Goal: Task Accomplishment & Management: Manage account settings

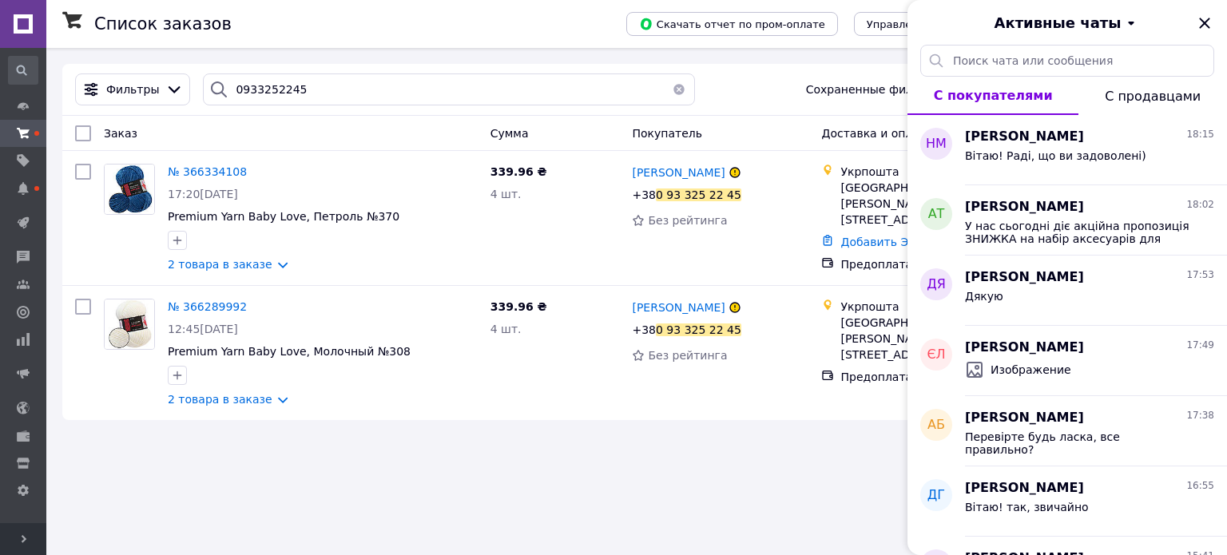
click at [203, 88] on div "0933252245" at bounding box center [449, 89] width 492 height 32
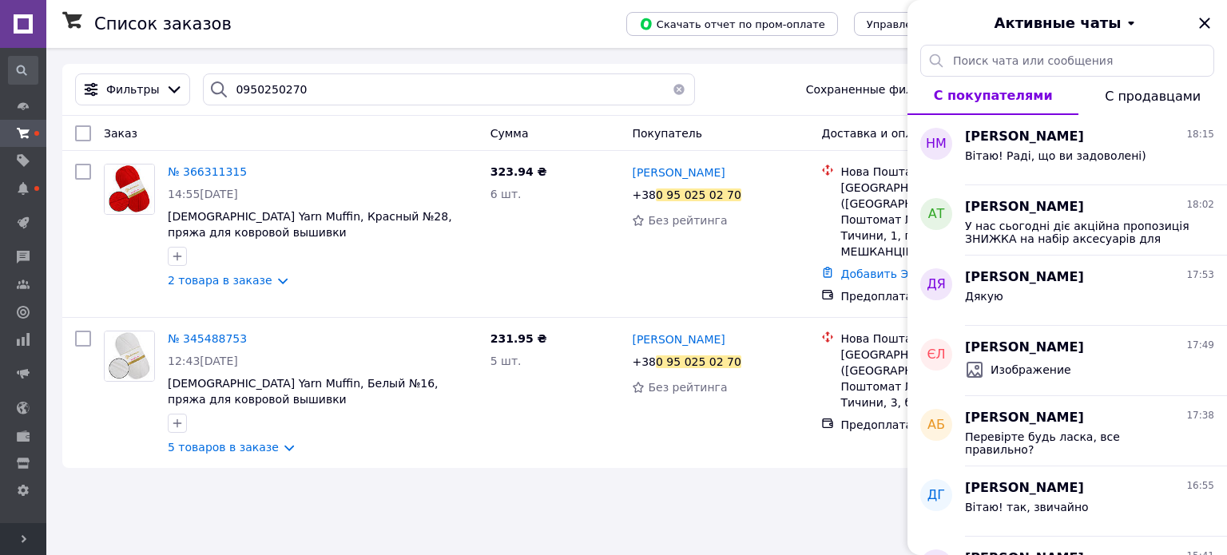
click at [1217, 22] on div "Активные чаты" at bounding box center [1066, 22] width 319 height 45
click at [1208, 22] on icon "Закрыть" at bounding box center [1204, 23] width 19 height 19
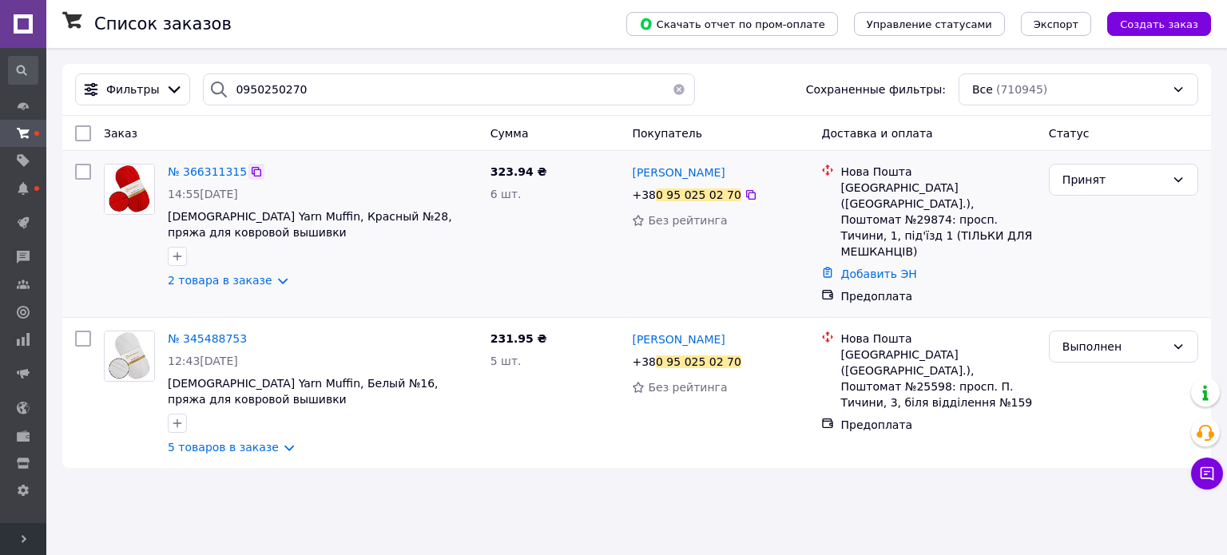
click at [252, 168] on icon at bounding box center [257, 172] width 10 height 10
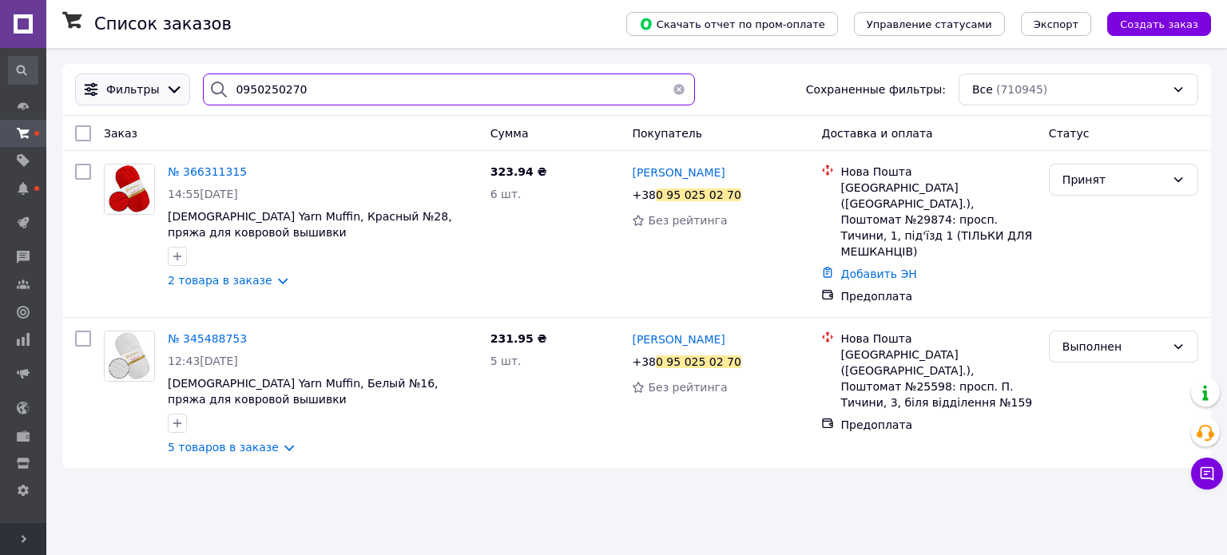
drag, startPoint x: 287, startPoint y: 80, endPoint x: 168, endPoint y: 74, distance: 118.3
click at [168, 74] on div "Фильтры 0950250270 Сохраненные фильтры: Все (710945)" at bounding box center [637, 89] width 1136 height 32
paste input "366342402UAH"
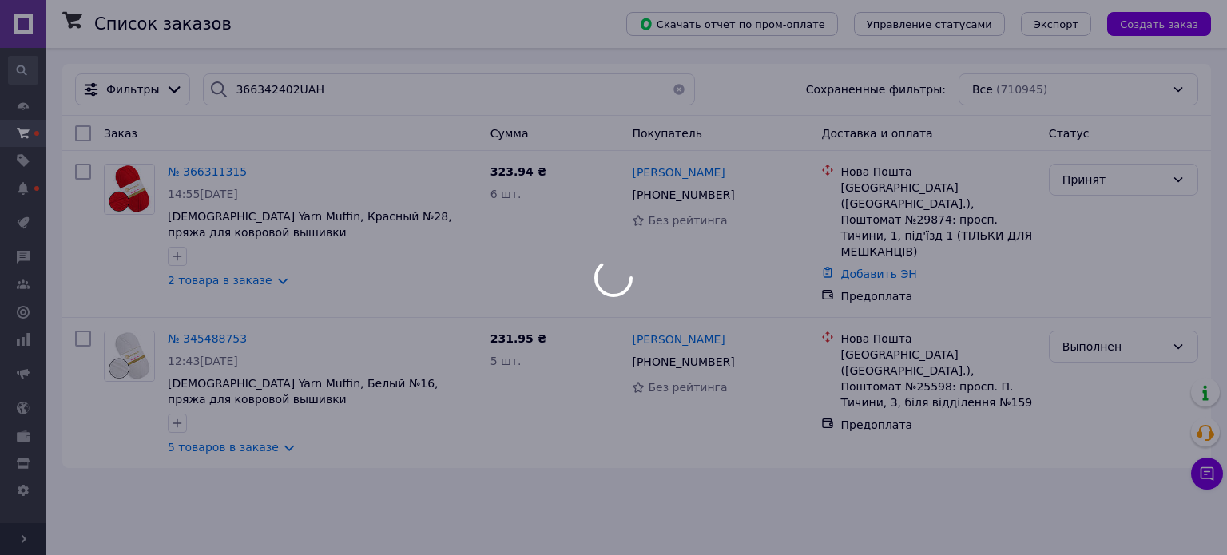
drag, startPoint x: 829, startPoint y: 240, endPoint x: 904, endPoint y: 340, distance: 124.9
click at [904, 340] on div at bounding box center [613, 277] width 1227 height 555
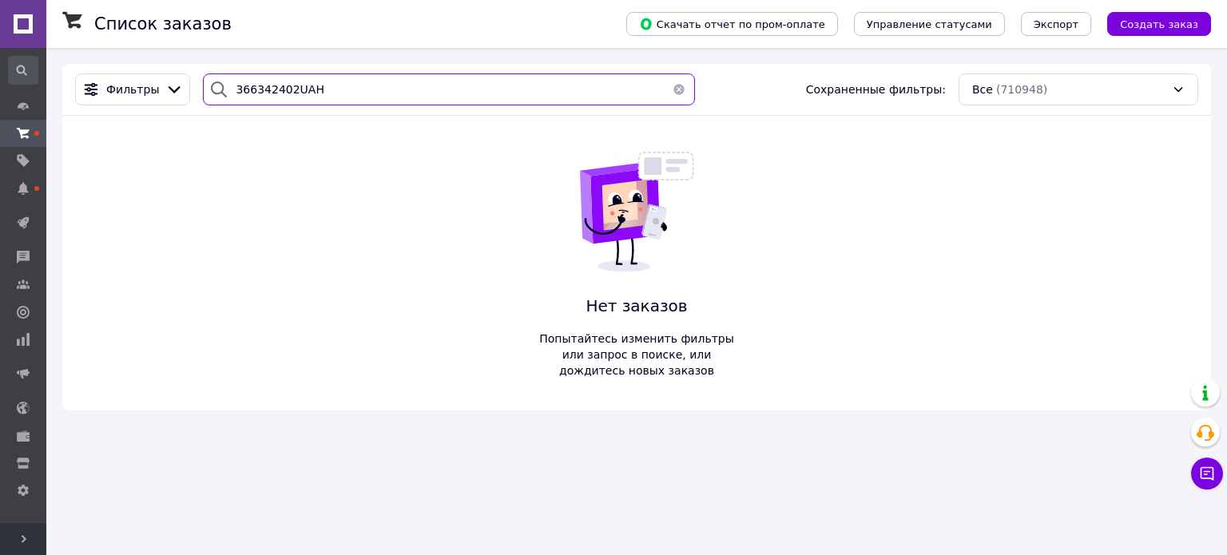
click at [429, 95] on input "366342402UAH" at bounding box center [449, 89] width 492 height 32
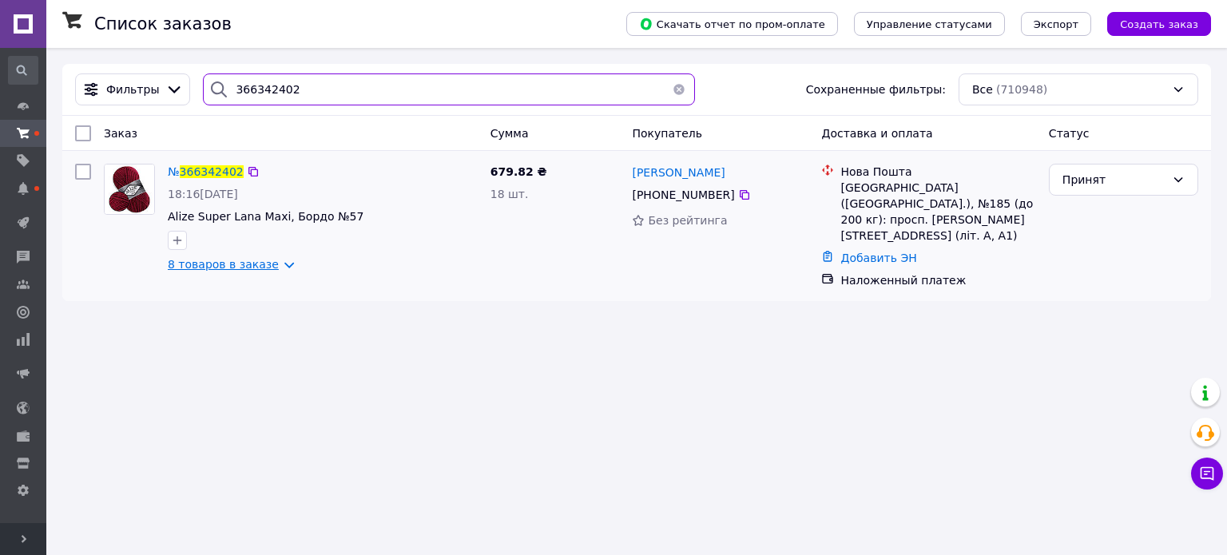
type input "366342402"
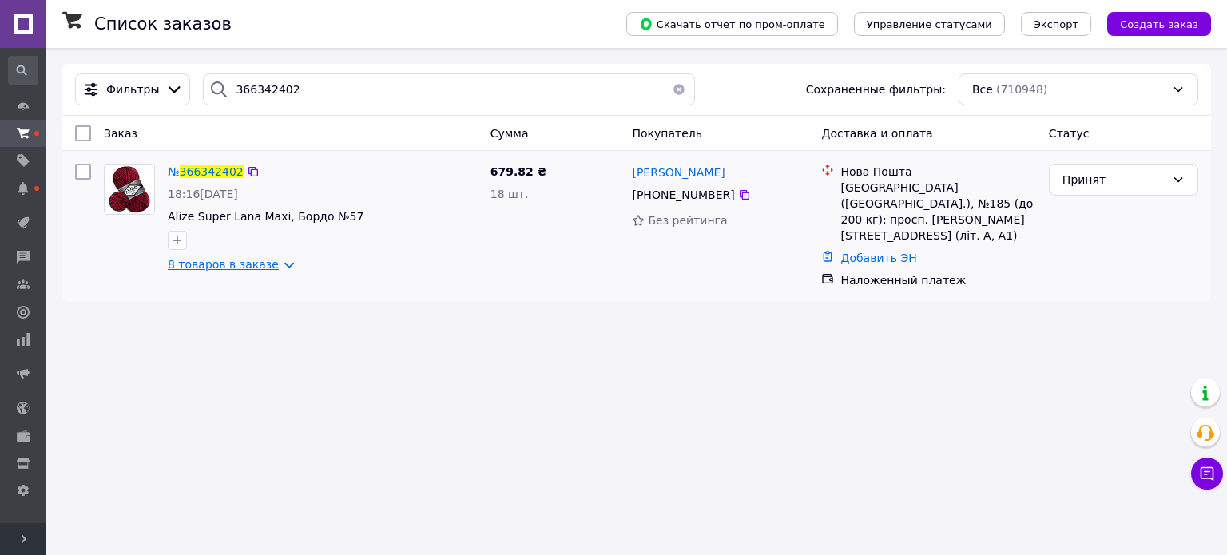
click at [252, 271] on link "8 товаров в заказе" at bounding box center [223, 264] width 111 height 13
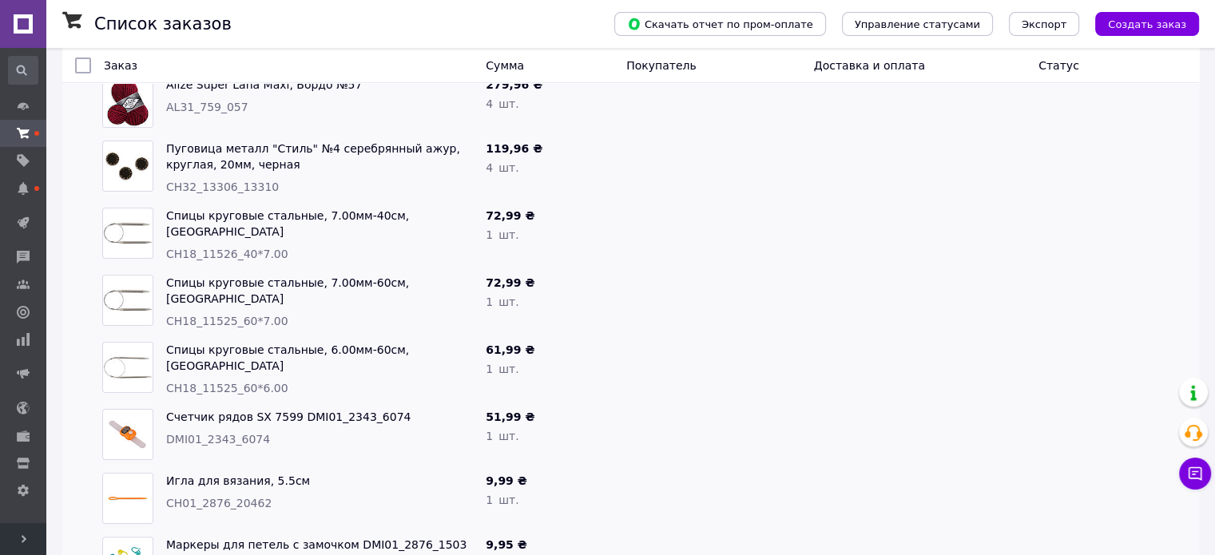
scroll to position [262, 0]
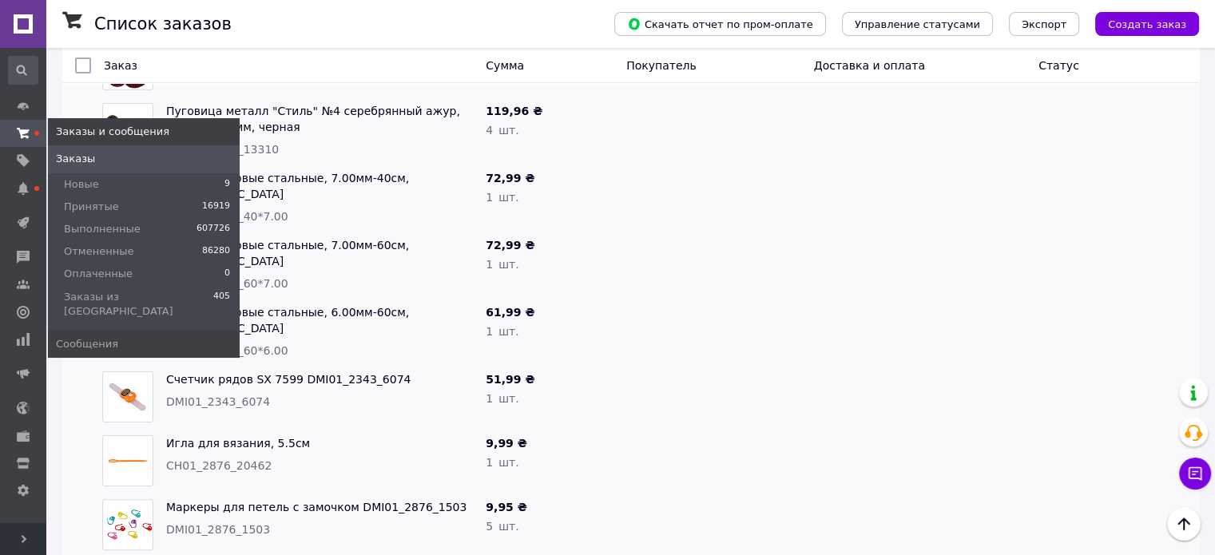
click at [73, 158] on span "Заказы" at bounding box center [75, 159] width 39 height 14
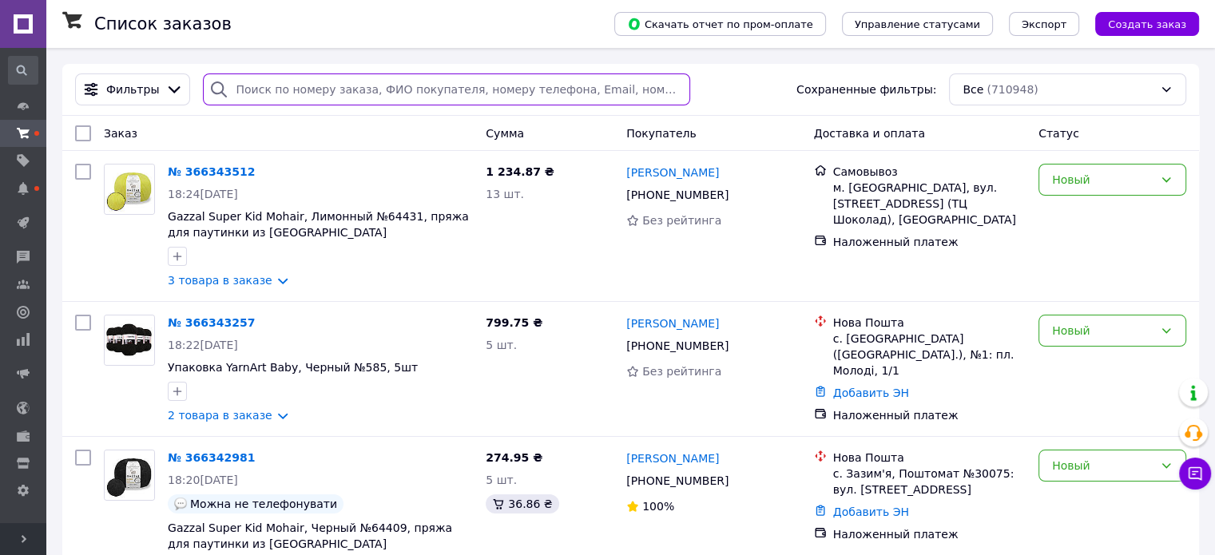
click at [252, 93] on input "search" at bounding box center [446, 89] width 486 height 32
paste input "366086167UAH"
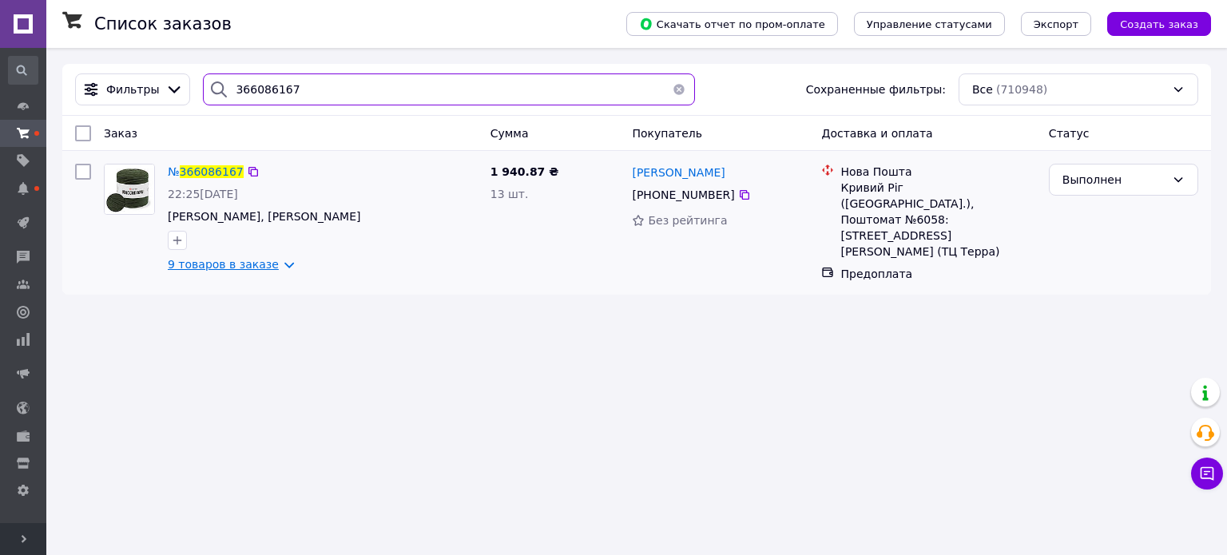
type input "366086167"
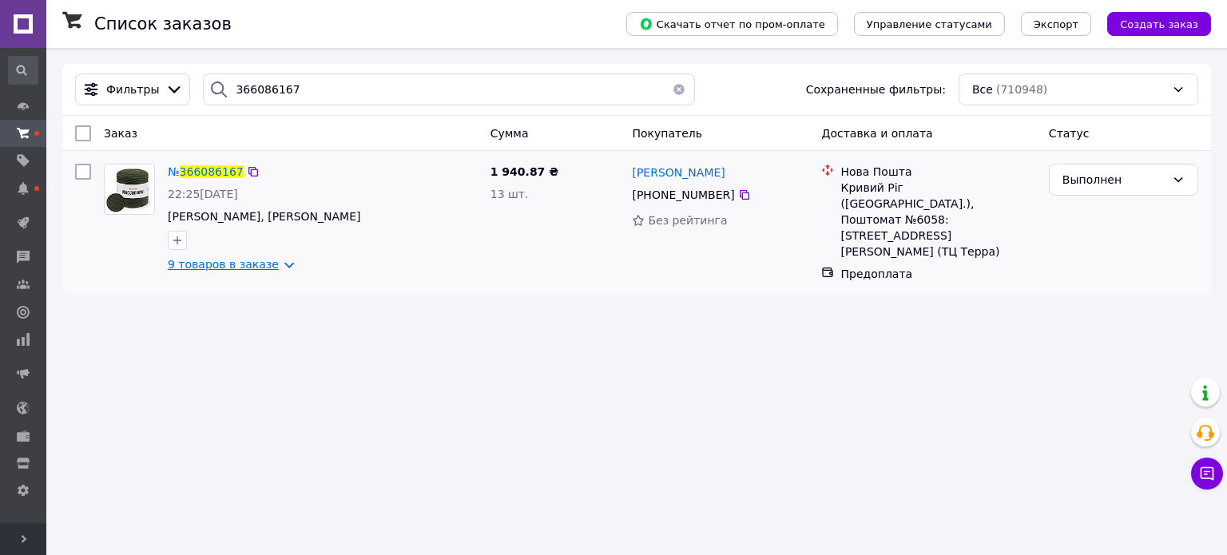
click at [258, 261] on link "9 товаров в заказе" at bounding box center [223, 264] width 111 height 13
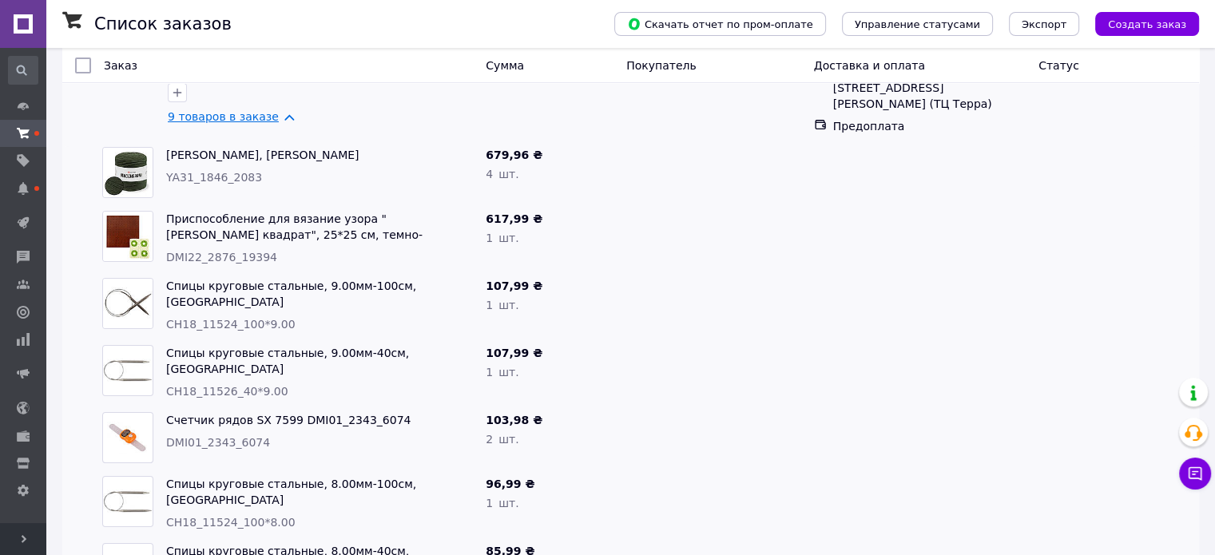
scroll to position [319, 0]
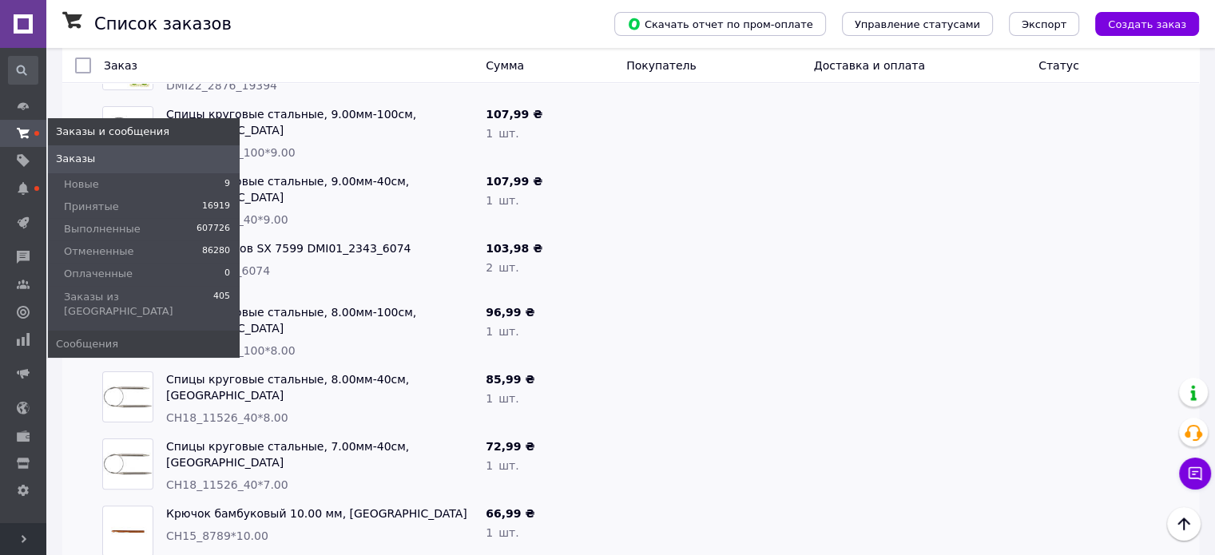
click at [76, 153] on span "Заказы" at bounding box center [75, 159] width 39 height 14
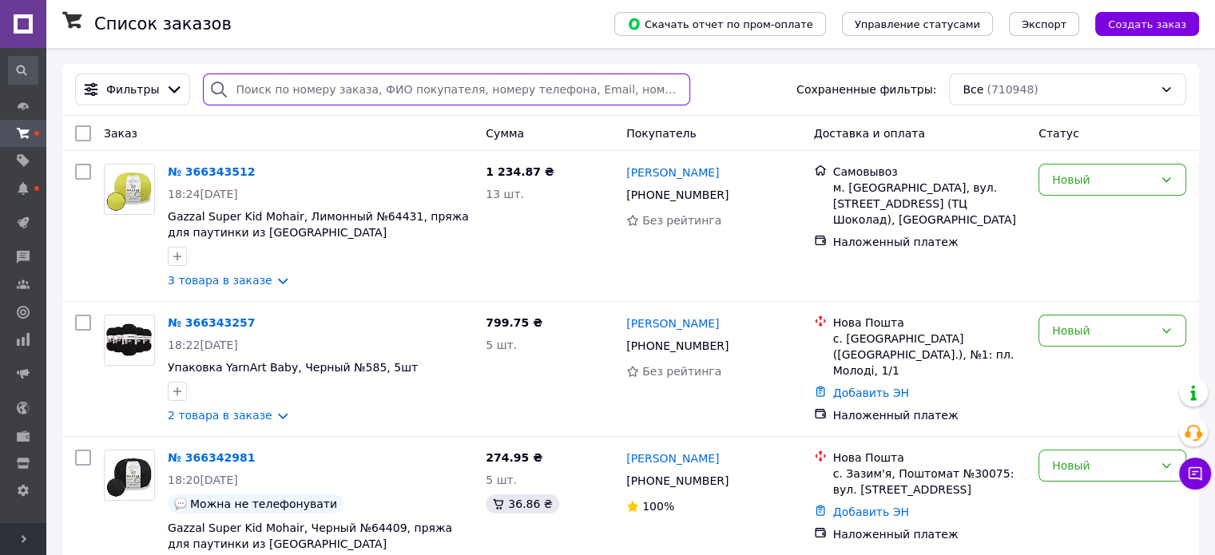
click at [265, 82] on input "search" at bounding box center [446, 89] width 486 height 32
paste input "0950250270"
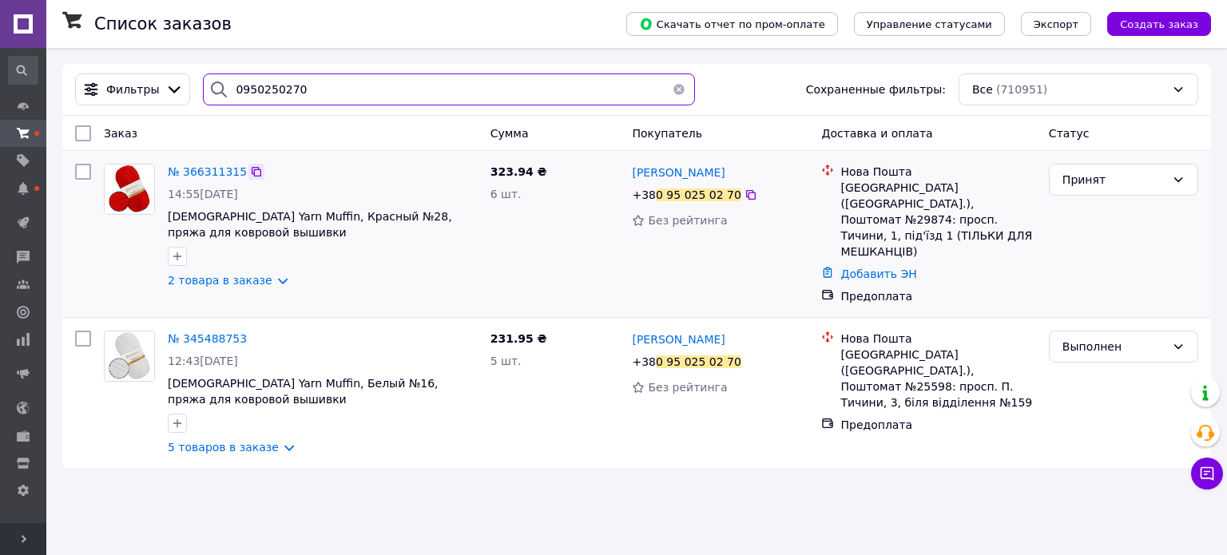
type input "0950250270"
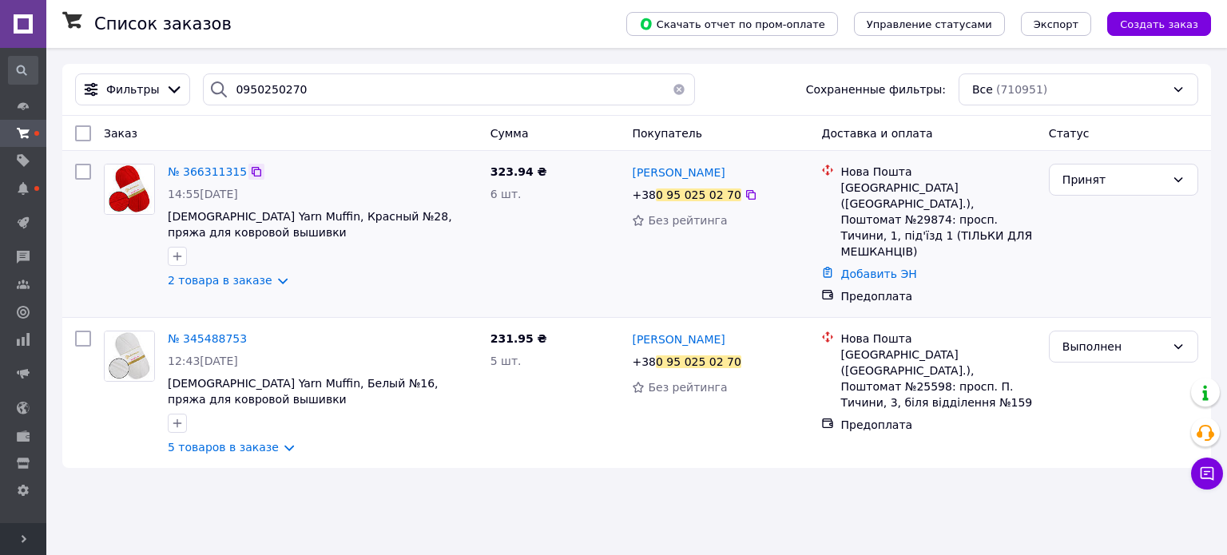
click at [250, 171] on icon at bounding box center [256, 171] width 13 height 13
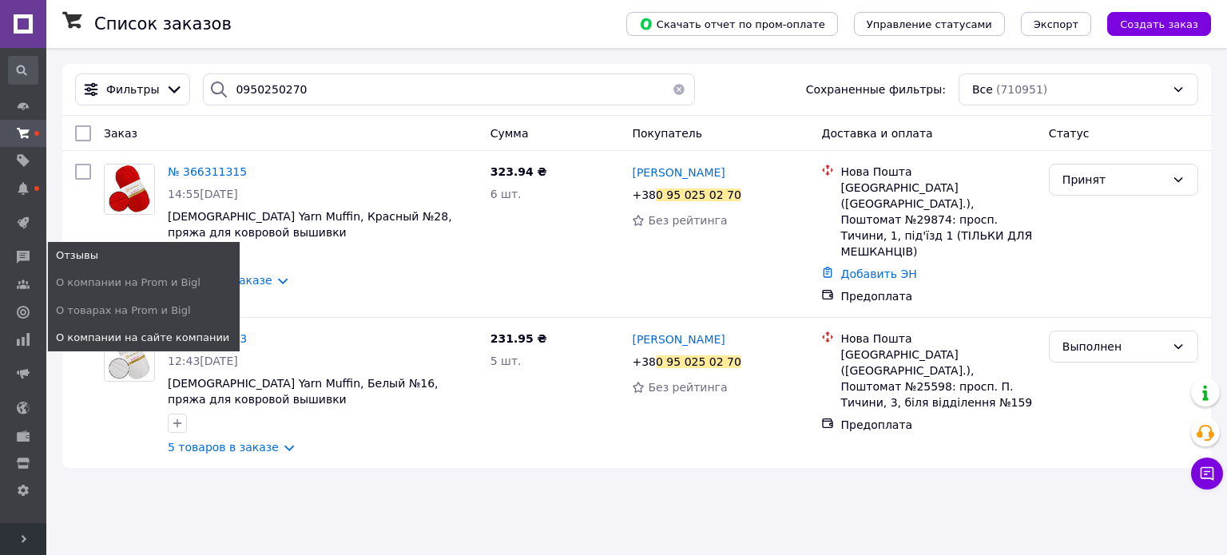
click at [167, 334] on span "О компании на сайте компании" at bounding box center [142, 338] width 173 height 14
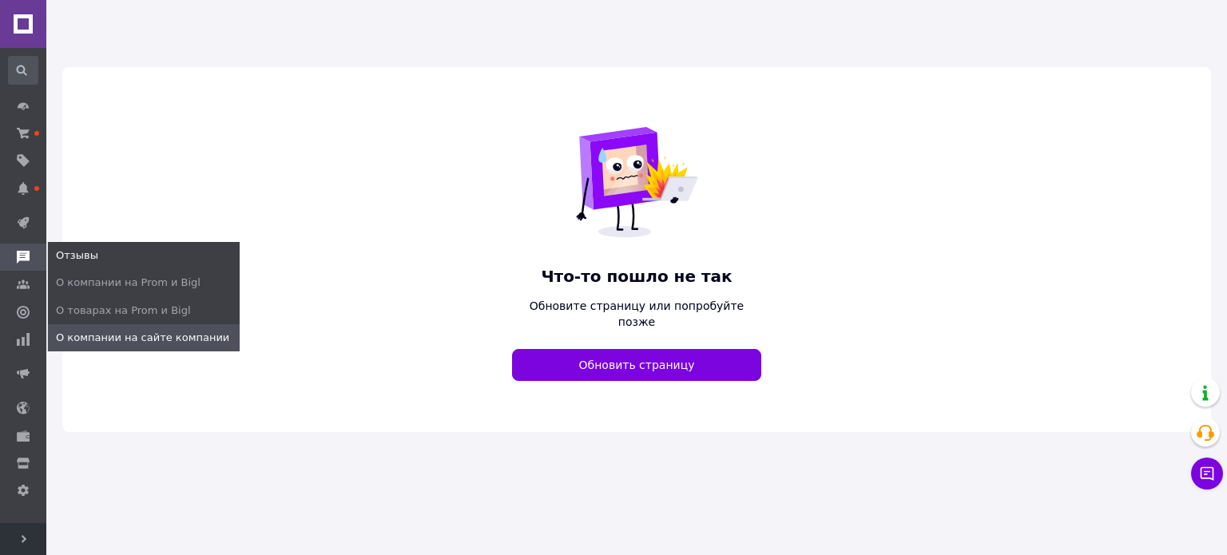
click at [150, 343] on span "О компании на сайте компании" at bounding box center [142, 338] width 173 height 14
